Goal: Task Accomplishment & Management: Complete application form

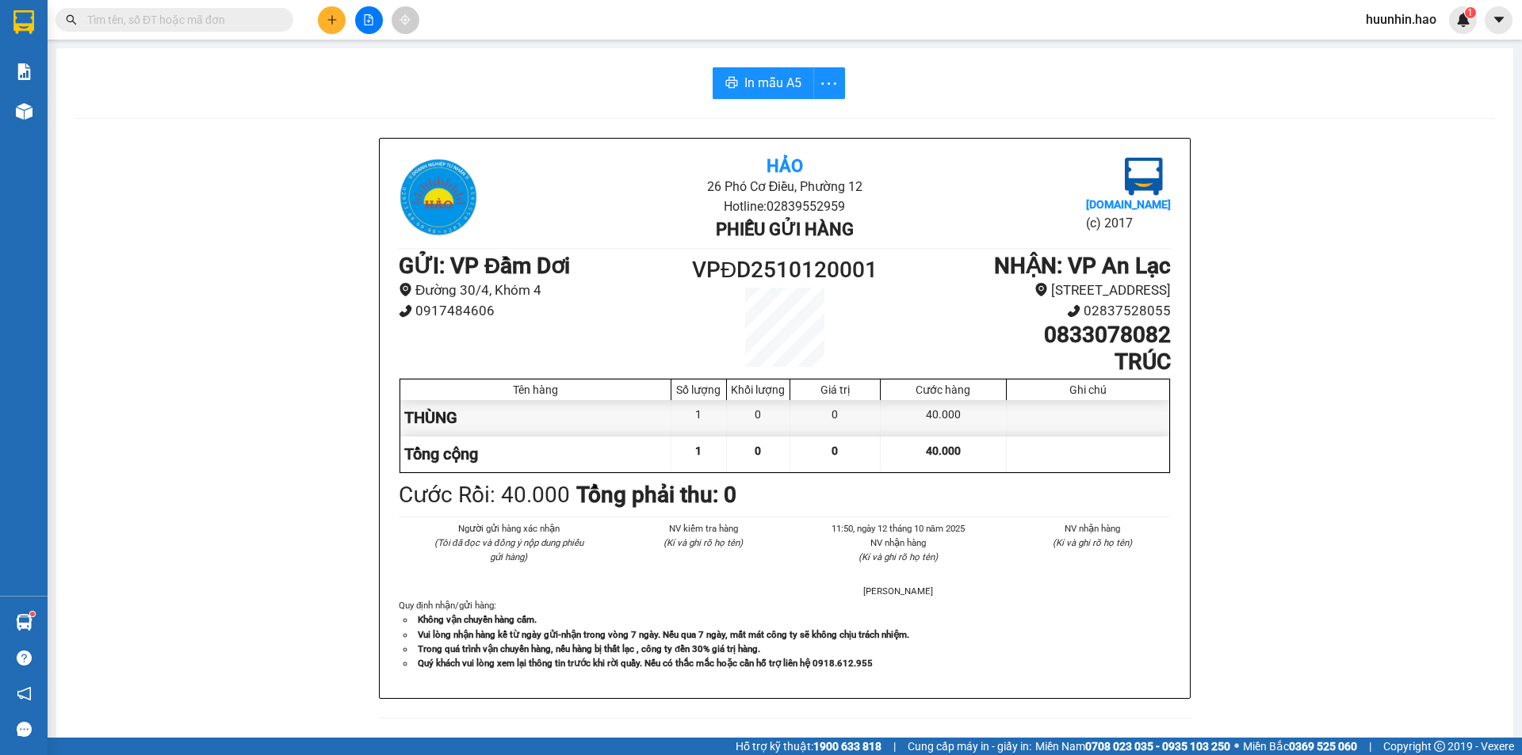
click at [330, 22] on icon "plus" at bounding box center [332, 19] width 11 height 11
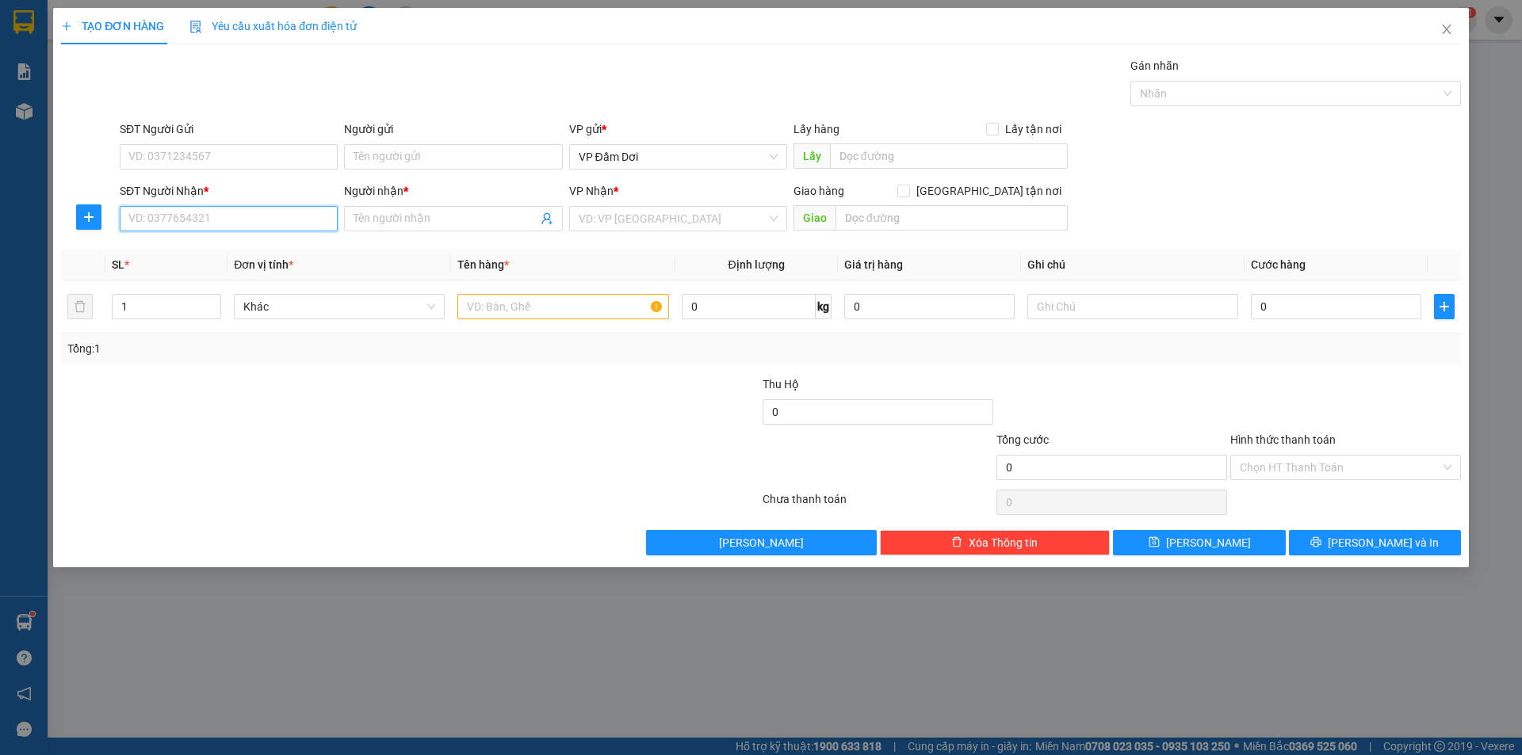
drag, startPoint x: 192, startPoint y: 209, endPoint x: 419, endPoint y: 179, distance: 228.7
click at [193, 210] on input "SĐT Người Nhận *" at bounding box center [229, 218] width 218 height 25
type input "0943667806"
click at [273, 257] on div "0943667806 - THAỎ" at bounding box center [228, 251] width 199 height 17
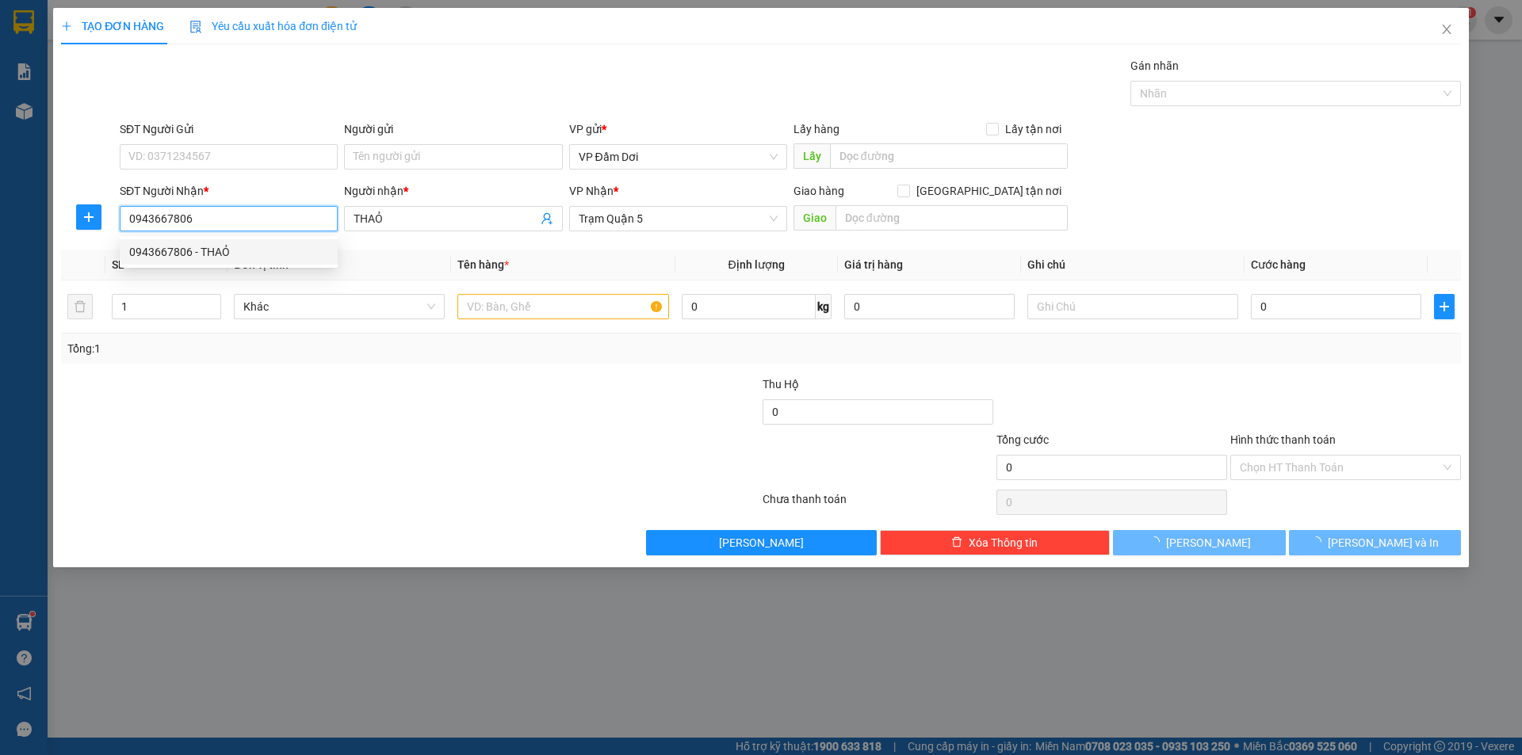
type input "THAỎ"
type input "40.000"
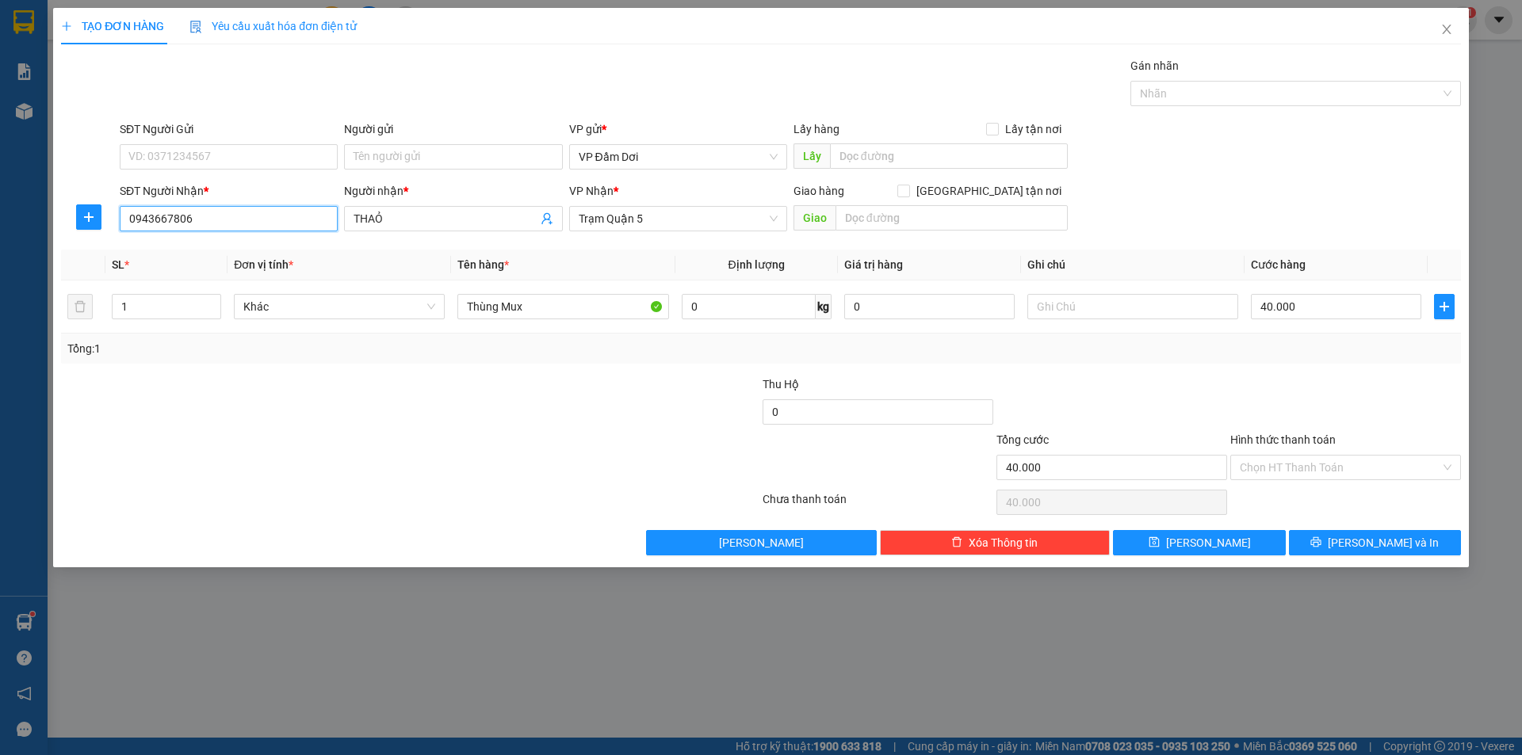
type input "0943667806"
drag, startPoint x: 760, startPoint y: 394, endPoint x: 717, endPoint y: 355, distance: 57.8
click at [760, 395] on div "Thu Hộ 0" at bounding box center [760, 403] width 1403 height 55
type input "0"
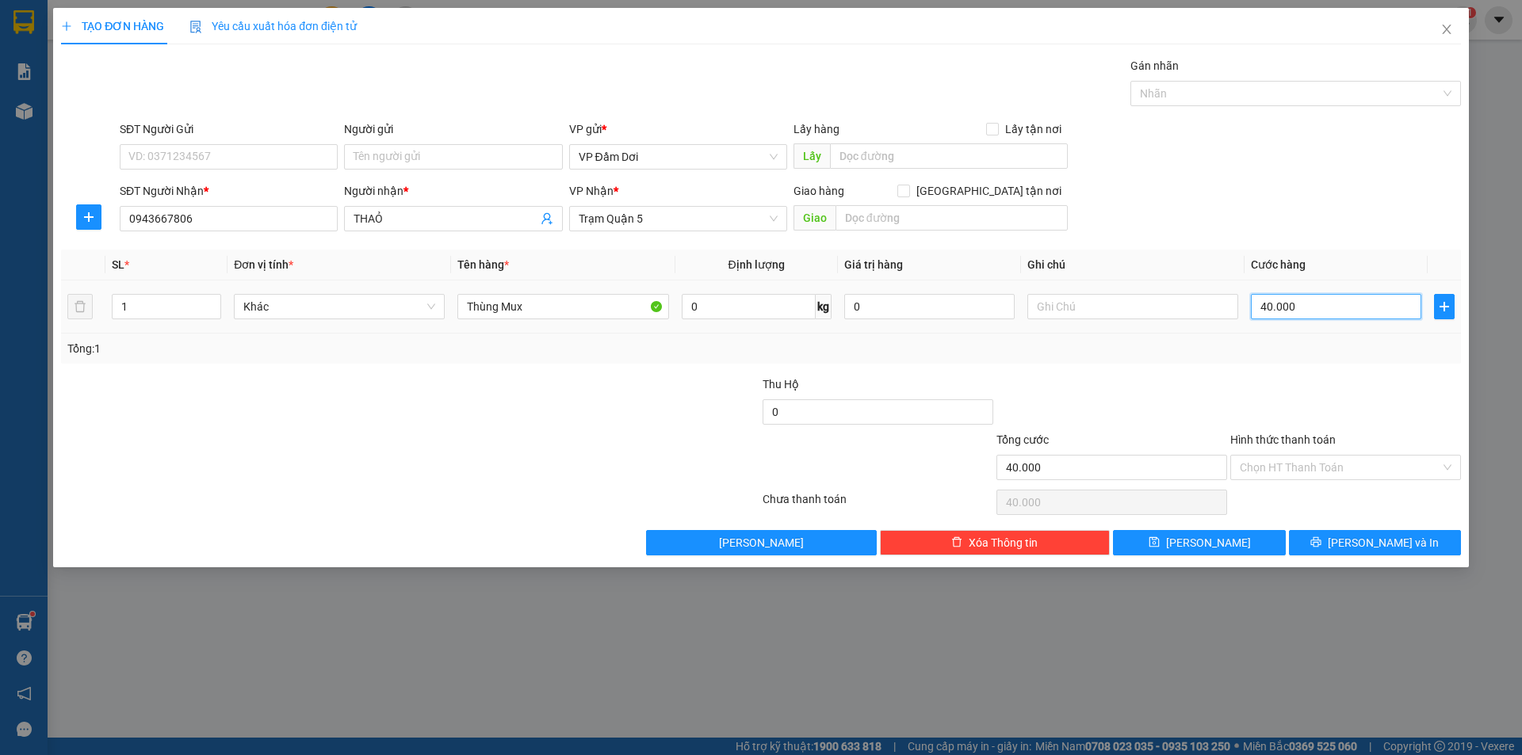
type input "0"
type input "7"
type input "070"
type input "70"
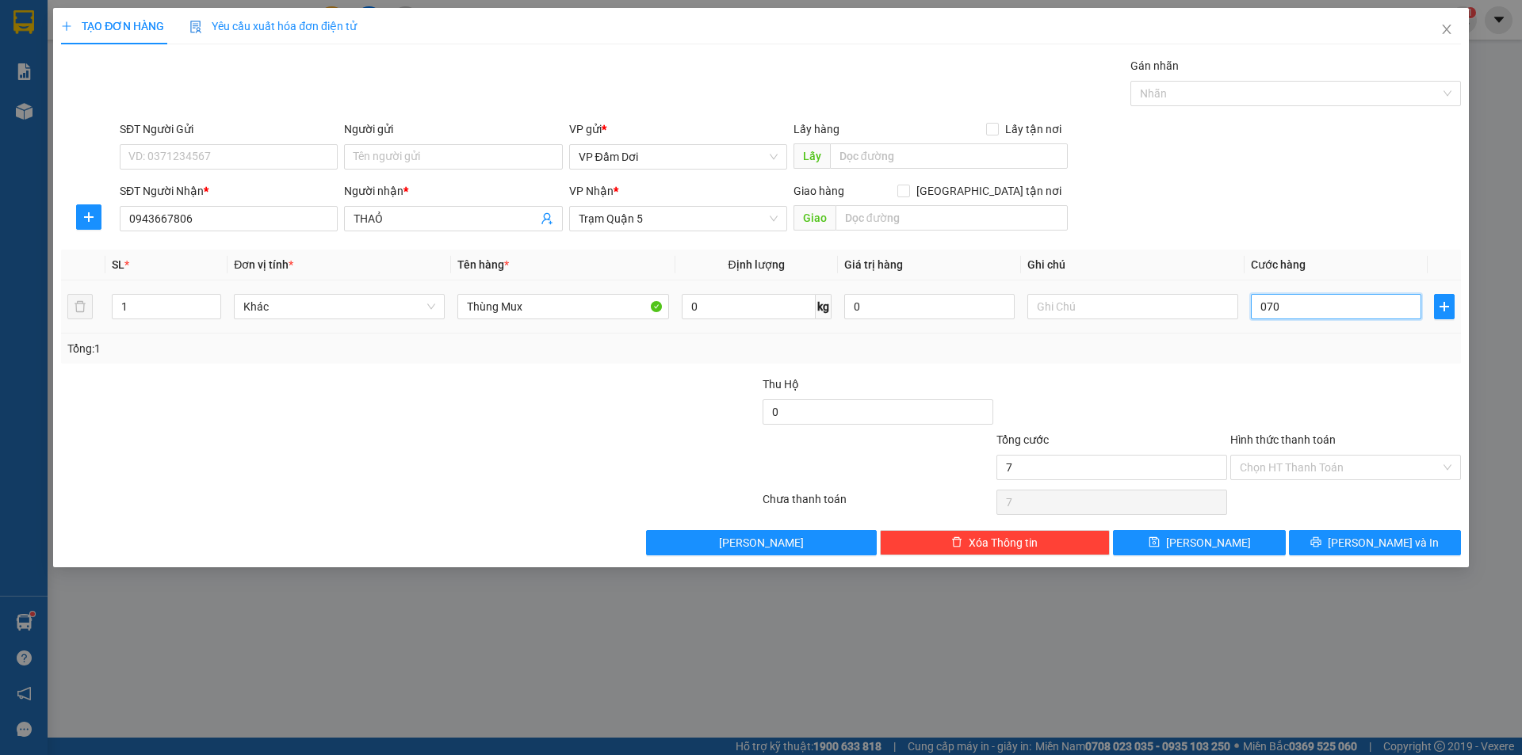
type input "70"
type input "700"
type input "0.700"
type input "7.000"
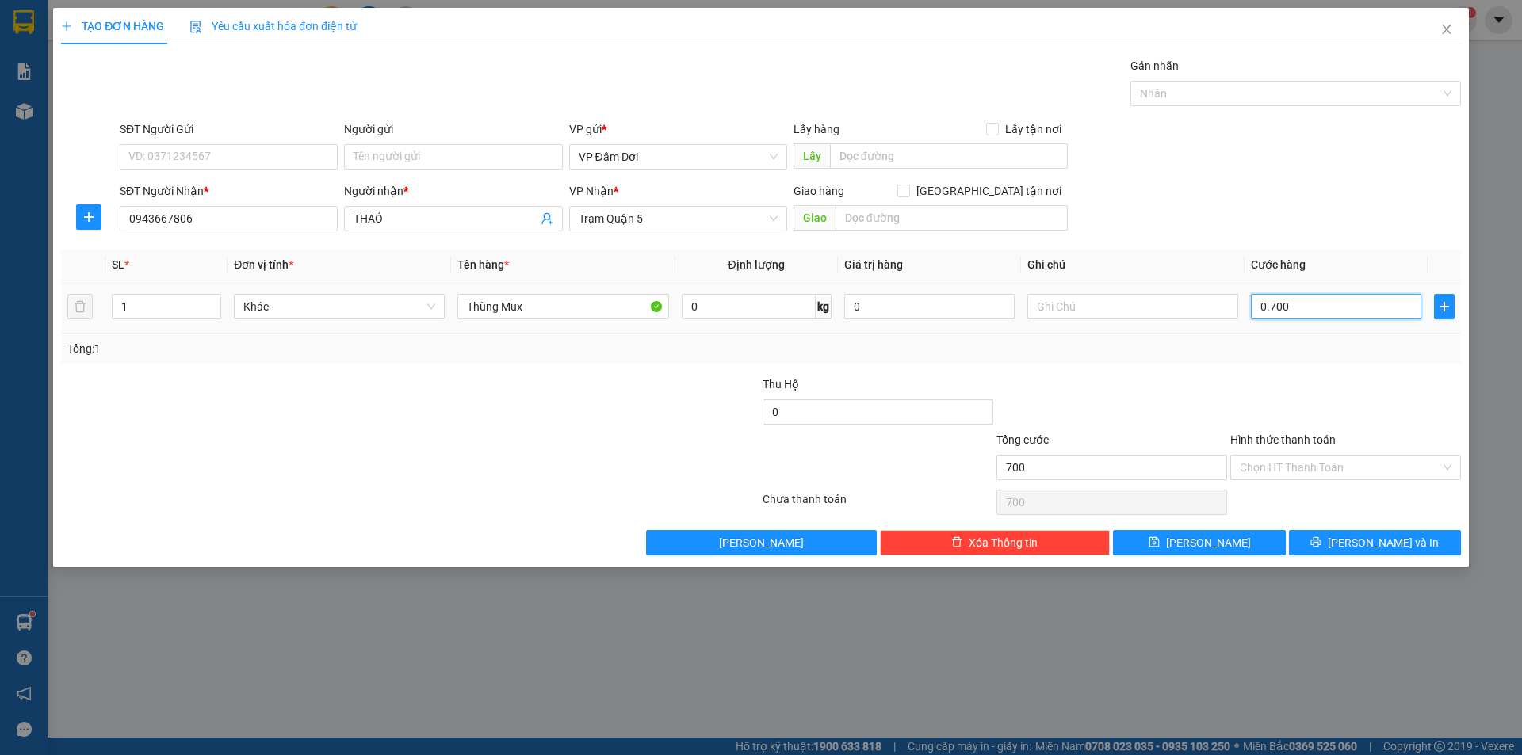
type input "7.000"
type input "07.000"
type input "70.000"
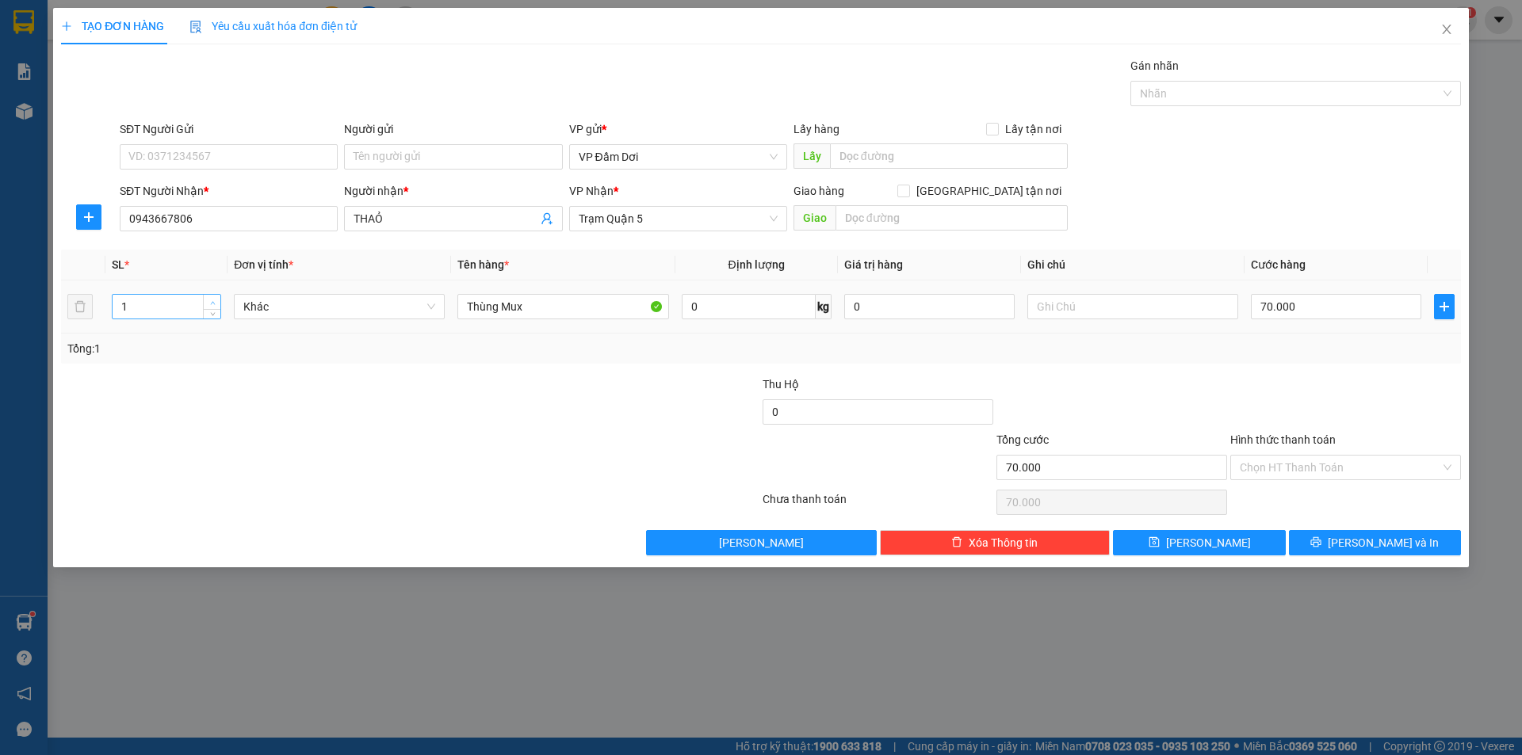
click at [208, 300] on span "up" at bounding box center [213, 303] width 10 height 10
type input "2"
click at [216, 301] on span "up" at bounding box center [213, 303] width 10 height 10
click at [370, 423] on div at bounding box center [293, 403] width 468 height 55
click at [1336, 453] on div "Hình thức thanh toán" at bounding box center [1345, 443] width 231 height 24
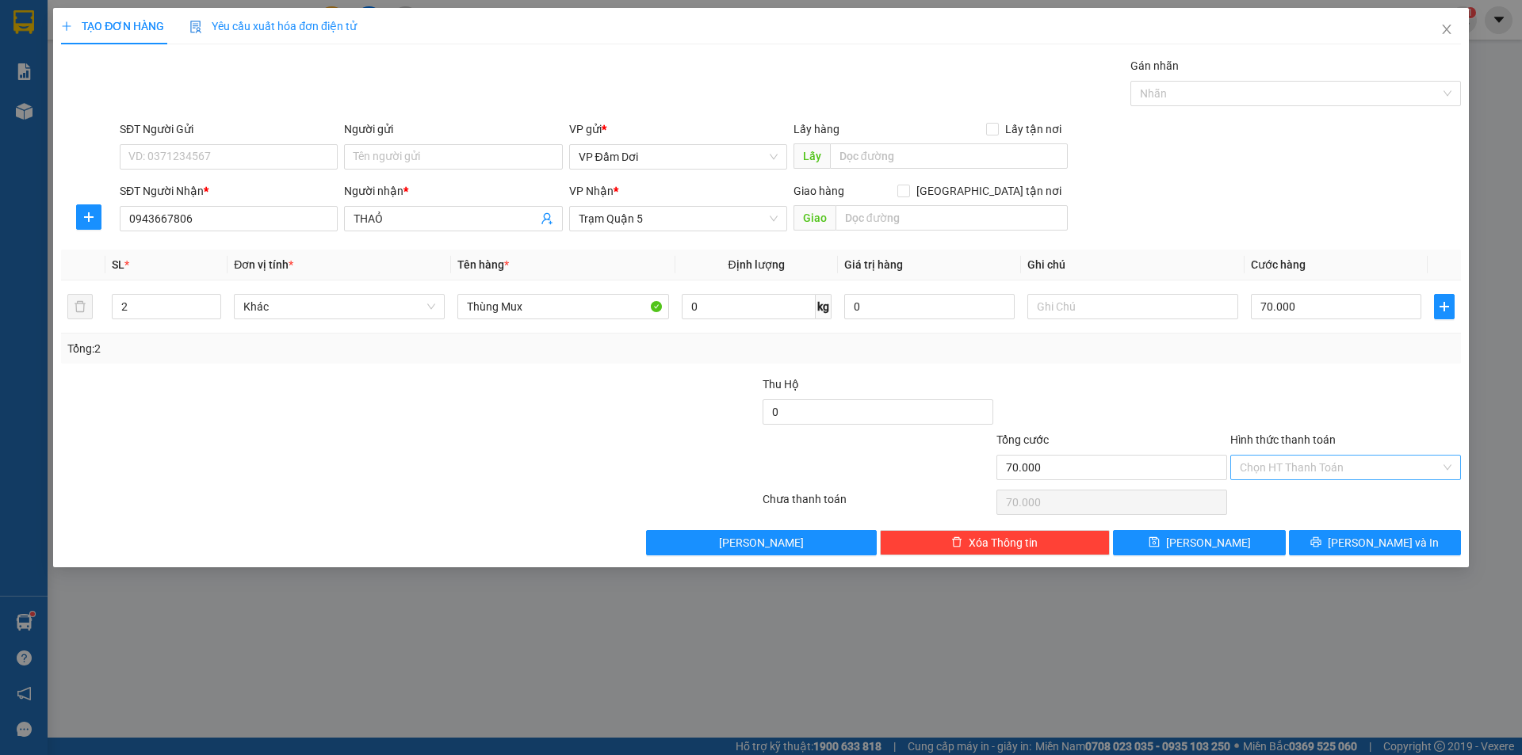
click at [1333, 478] on input "Hình thức thanh toán" at bounding box center [1340, 468] width 201 height 24
click at [1322, 506] on div "Tại văn phòng" at bounding box center [1346, 500] width 212 height 17
type input "0"
click at [1382, 538] on span "[PERSON_NAME] và In" at bounding box center [1383, 542] width 111 height 17
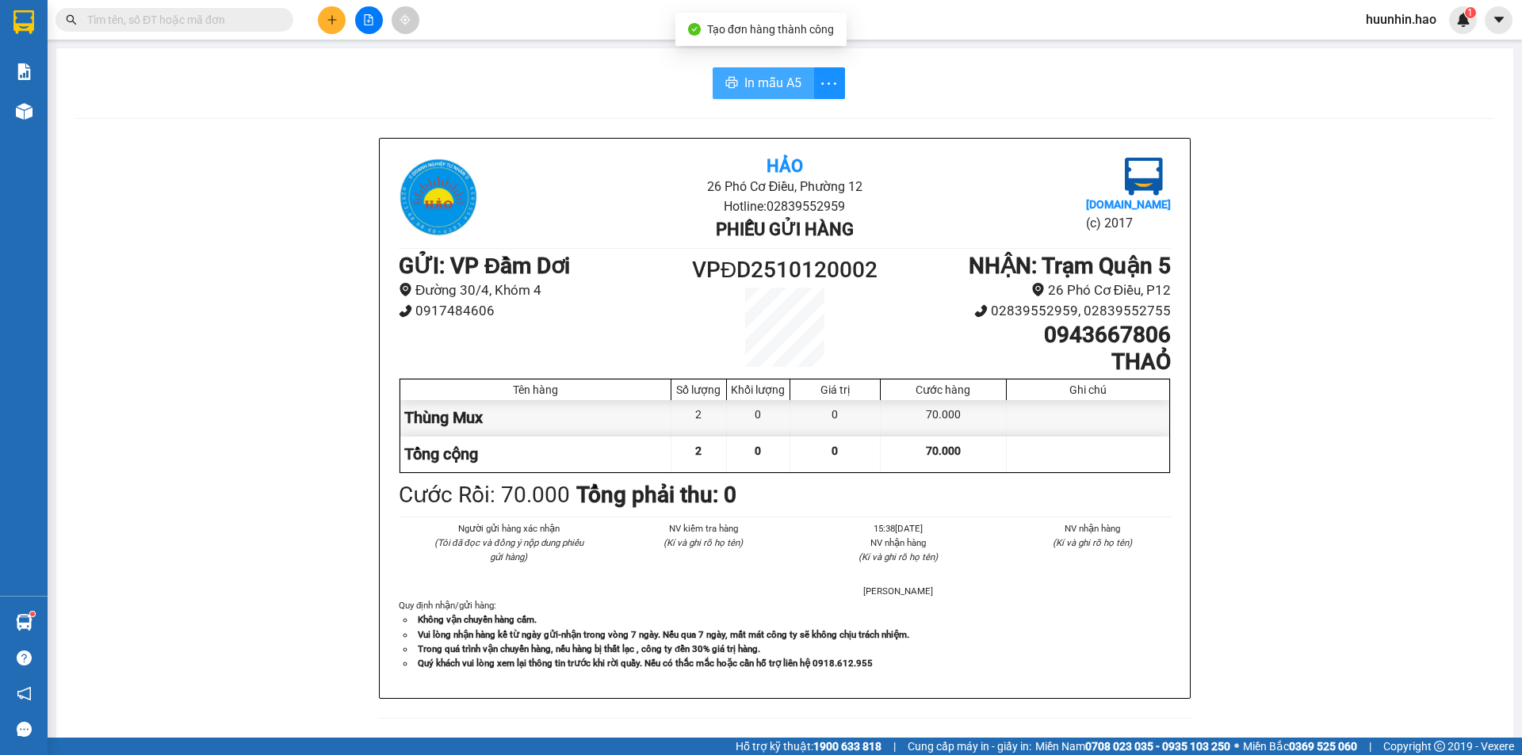
click at [766, 84] on span "In mẫu A5" at bounding box center [772, 83] width 57 height 20
